Goal: Task Accomplishment & Management: Use online tool/utility

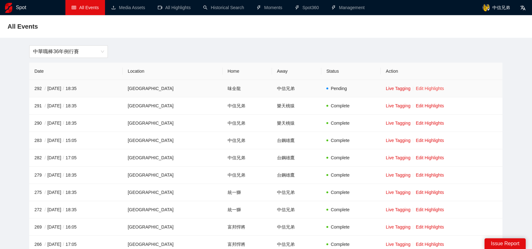
click at [429, 87] on link "Edit Highlights" at bounding box center [429, 88] width 28 height 5
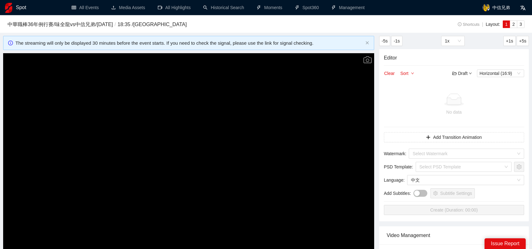
scroll to position [126, 0]
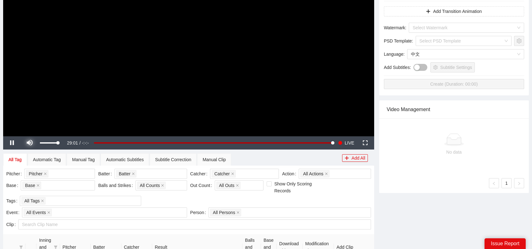
click at [30, 143] on span "Video Player" at bounding box center [30, 143] width 18 height 0
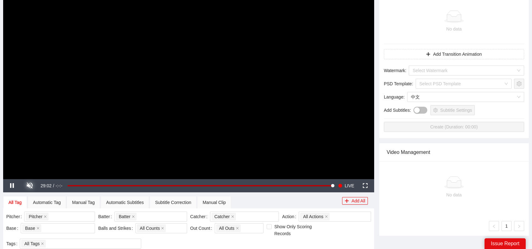
scroll to position [31, 0]
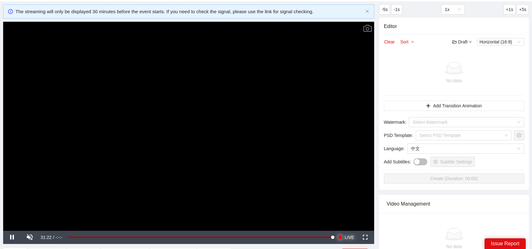
click at [343, 236] on button "Seek to live, currently playing live LIVE" at bounding box center [346, 236] width 20 height 13
click at [350, 234] on span "LIVE" at bounding box center [348, 236] width 9 height 13
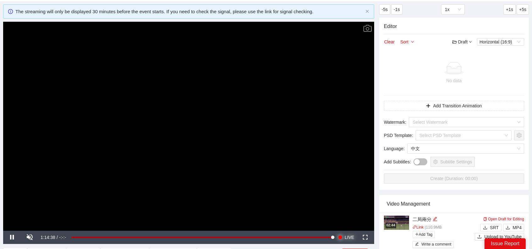
click at [336, 230] on button "Seek to live, currently playing live LIVE" at bounding box center [346, 236] width 20 height 13
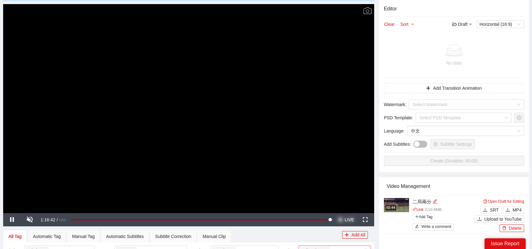
scroll to position [126, 0]
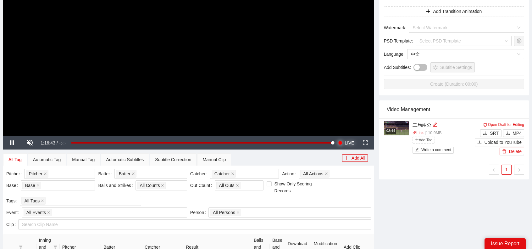
click at [346, 142] on span "LIVE" at bounding box center [348, 142] width 9 height 13
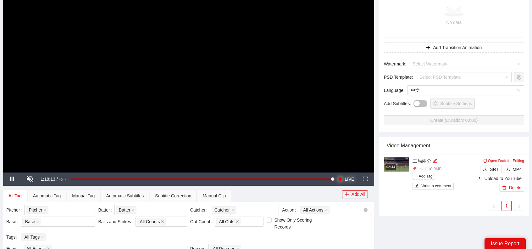
scroll to position [94, 0]
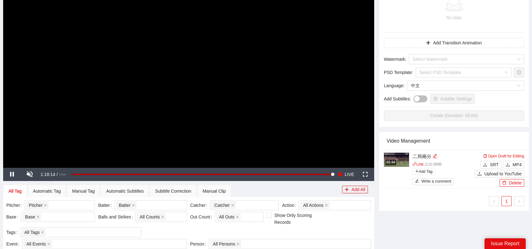
click at [281, 191] on div "All Tag Automatic Tag Manual Tag Automatic Subtitles Subtitle Correction Manual…" at bounding box center [172, 190] width 339 height 13
